Goal: Entertainment & Leisure: Consume media (video, audio)

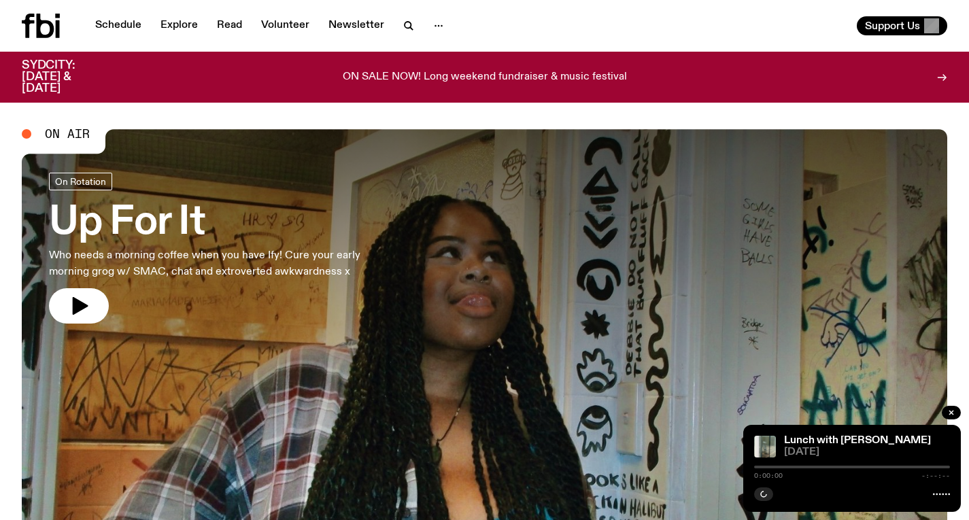
click at [197, 223] on h3 "Up For It" at bounding box center [223, 223] width 348 height 38
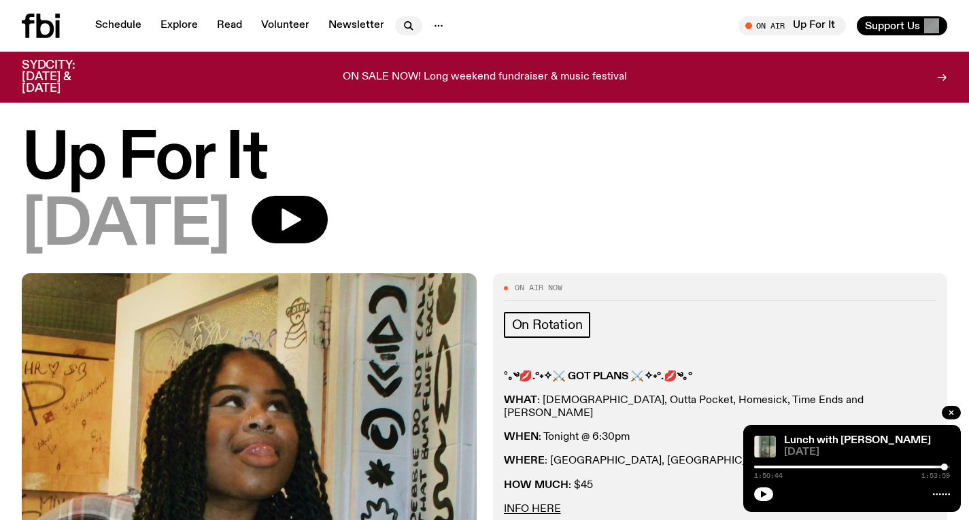
click at [401, 29] on icon "button" at bounding box center [409, 26] width 16 height 16
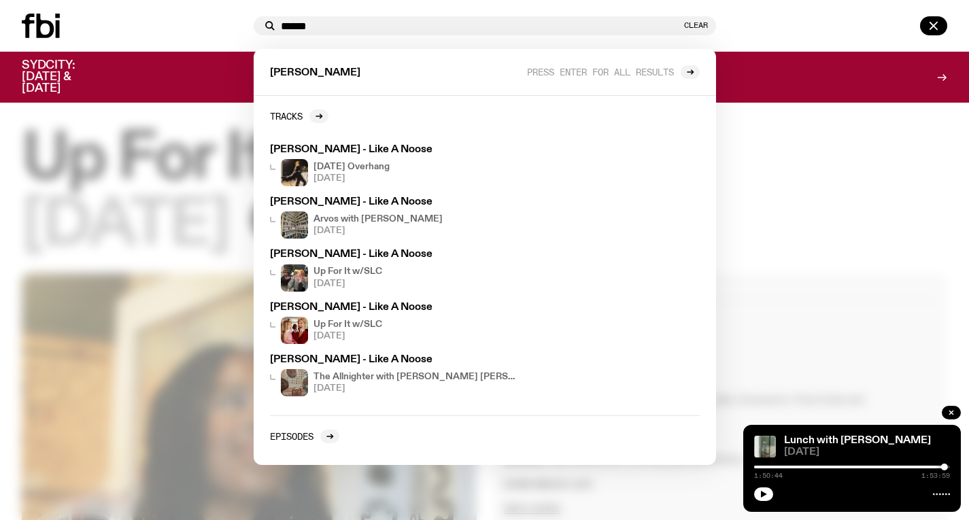
type input "******"
click at [852, 98] on div at bounding box center [484, 260] width 969 height 520
